Goal: Find specific page/section: Find specific page/section

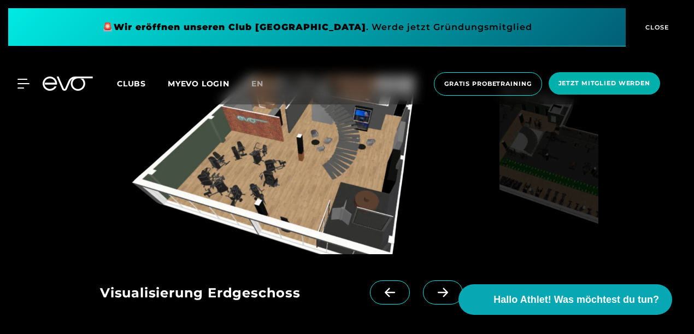
scroll to position [1094, 0]
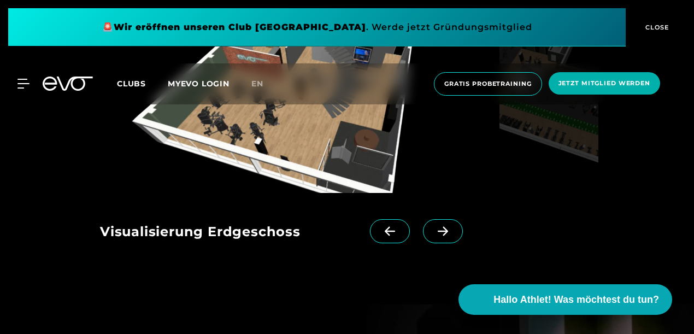
click at [434, 227] on icon at bounding box center [443, 231] width 19 height 10
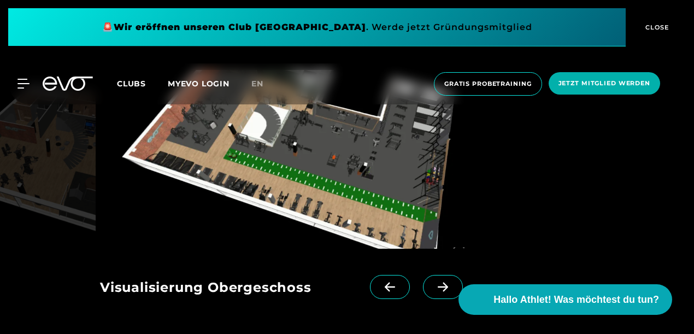
scroll to position [1039, 0]
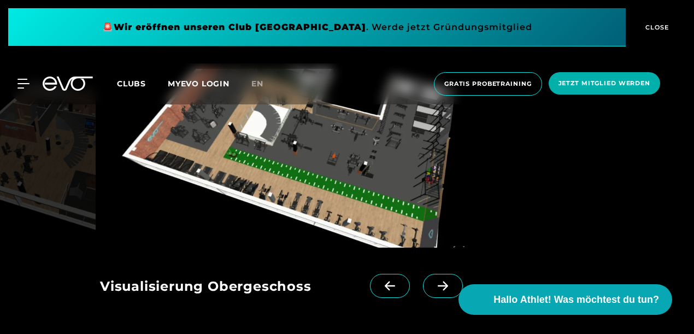
click at [429, 295] on span at bounding box center [443, 286] width 40 height 24
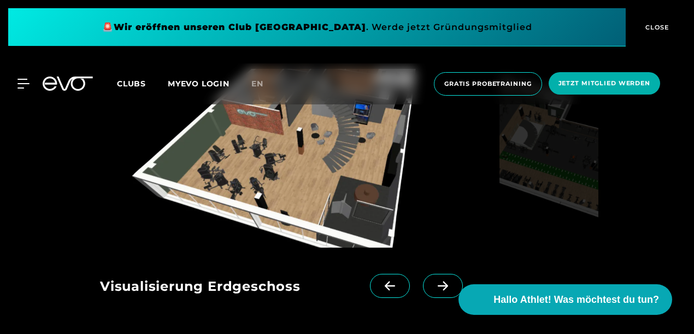
click at [434, 285] on icon at bounding box center [443, 286] width 19 height 10
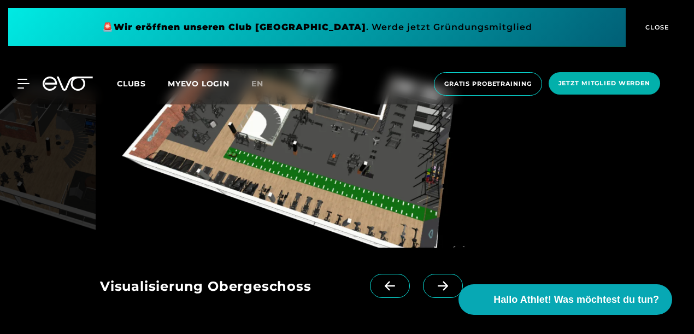
click at [423, 294] on span at bounding box center [443, 286] width 40 height 24
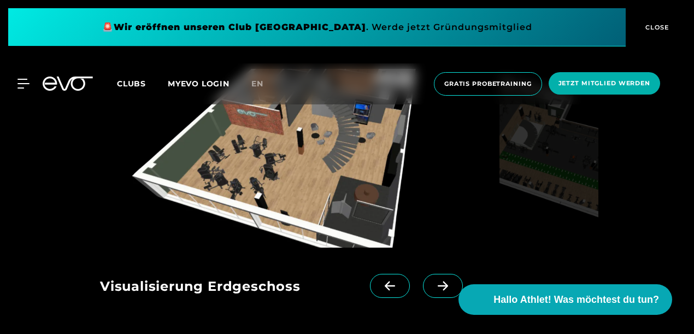
scroll to position [984, 0]
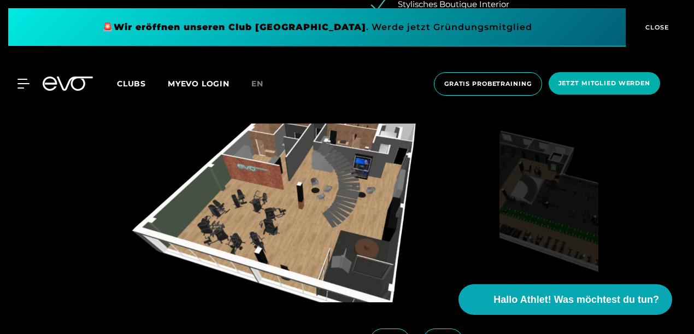
click at [672, 24] on span "CLOSE" at bounding box center [656, 27] width 60 height 10
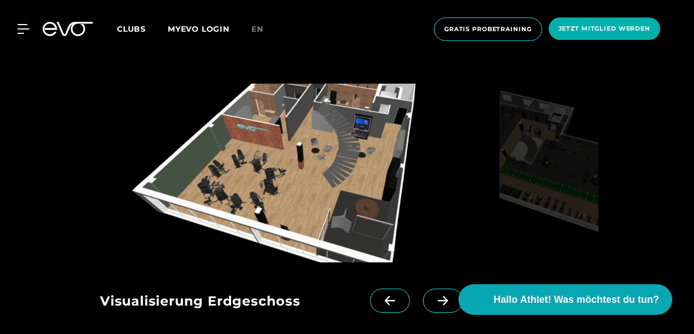
scroll to position [1039, 0]
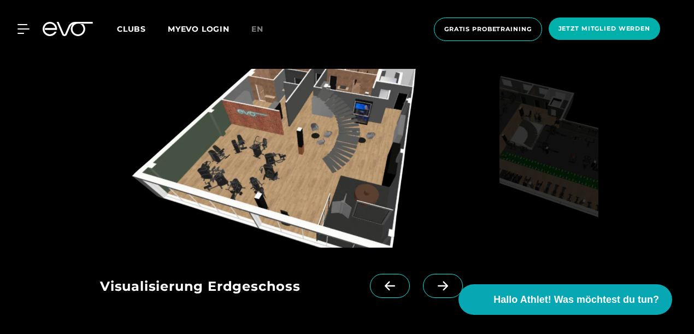
click at [423, 291] on span at bounding box center [443, 286] width 40 height 24
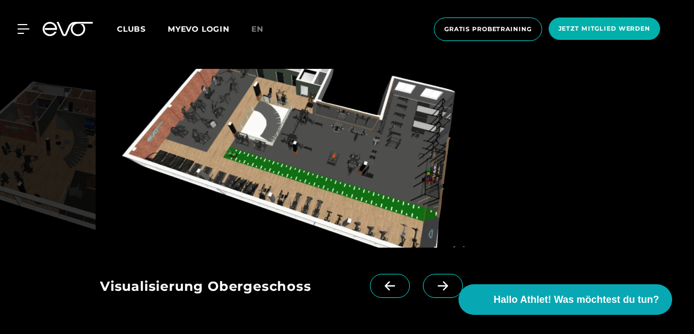
click at [434, 289] on icon at bounding box center [443, 286] width 19 height 10
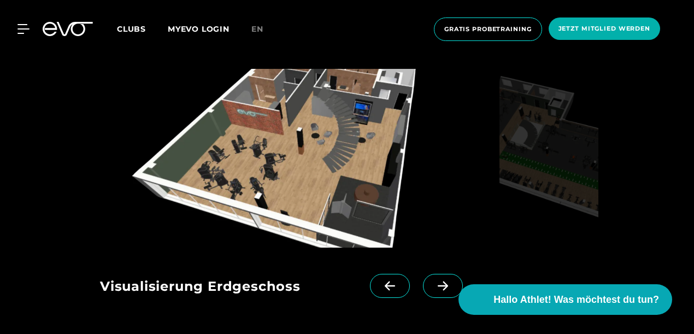
click at [381, 285] on icon at bounding box center [390, 286] width 19 height 10
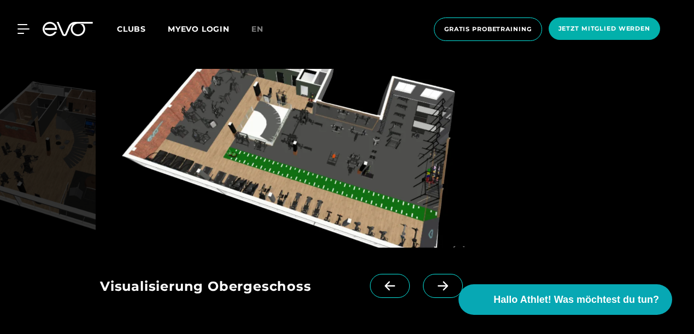
click at [381, 285] on icon at bounding box center [390, 286] width 19 height 10
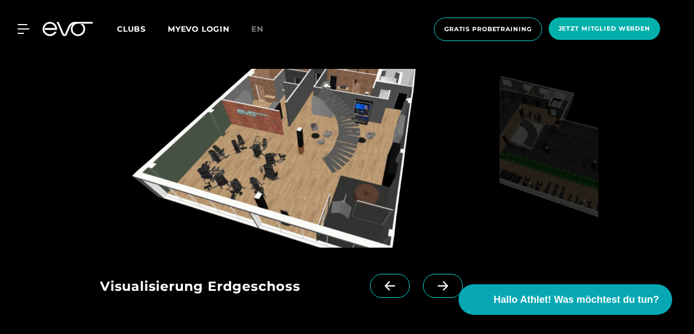
click at [434, 290] on icon at bounding box center [443, 286] width 19 height 10
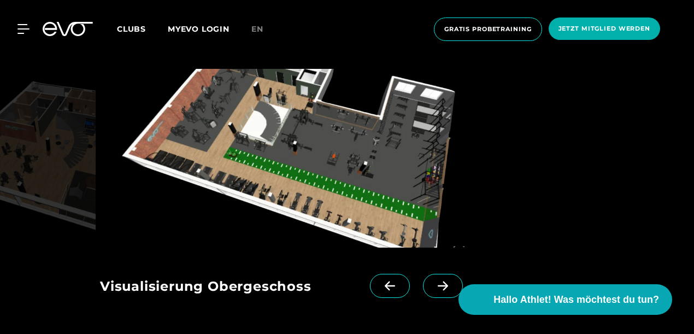
click at [434, 282] on icon at bounding box center [443, 286] width 19 height 10
